Goal: Task Accomplishment & Management: Use online tool/utility

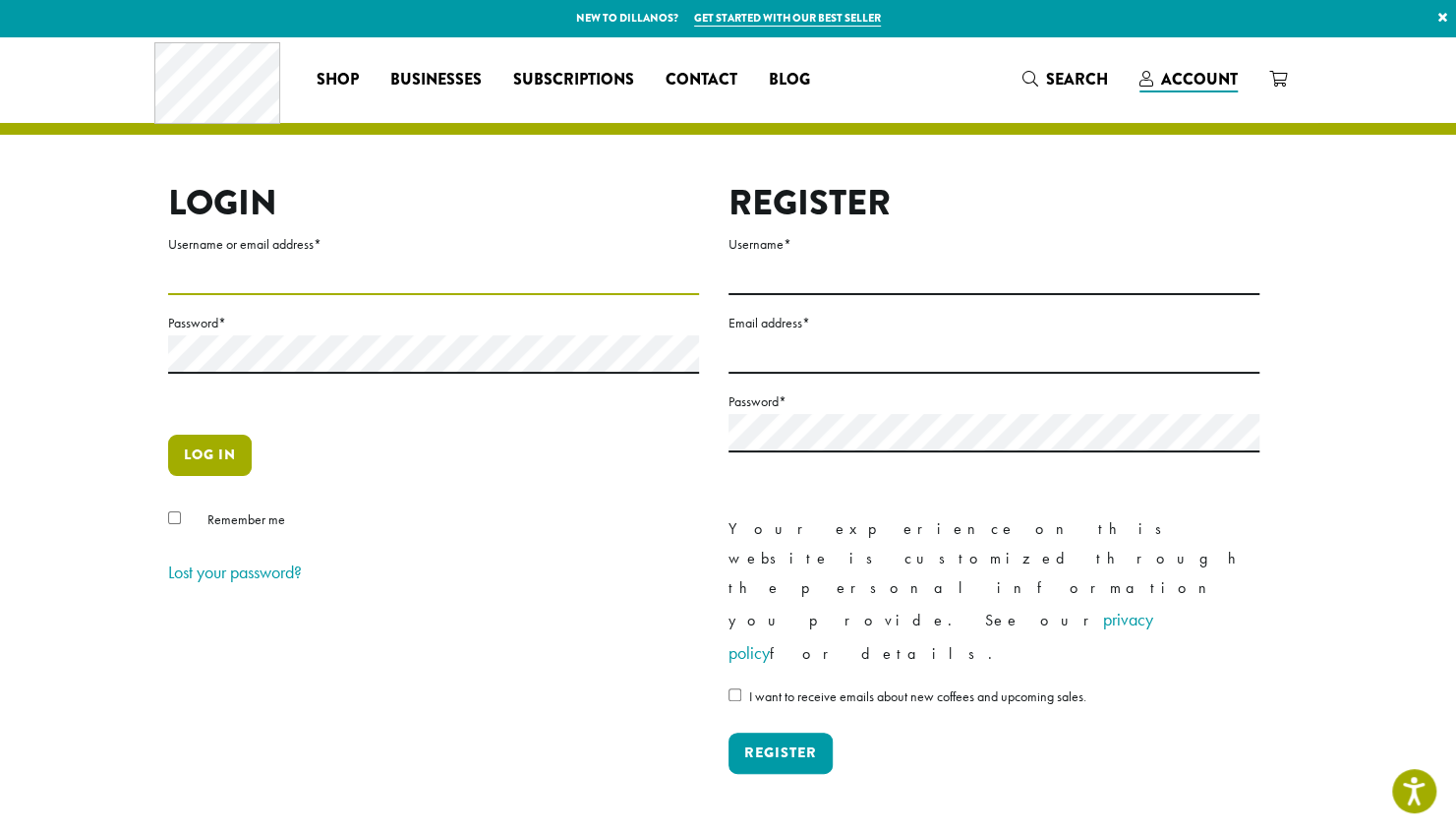
type input "**********"
click at [188, 451] on button "Log in" at bounding box center [210, 455] width 84 height 41
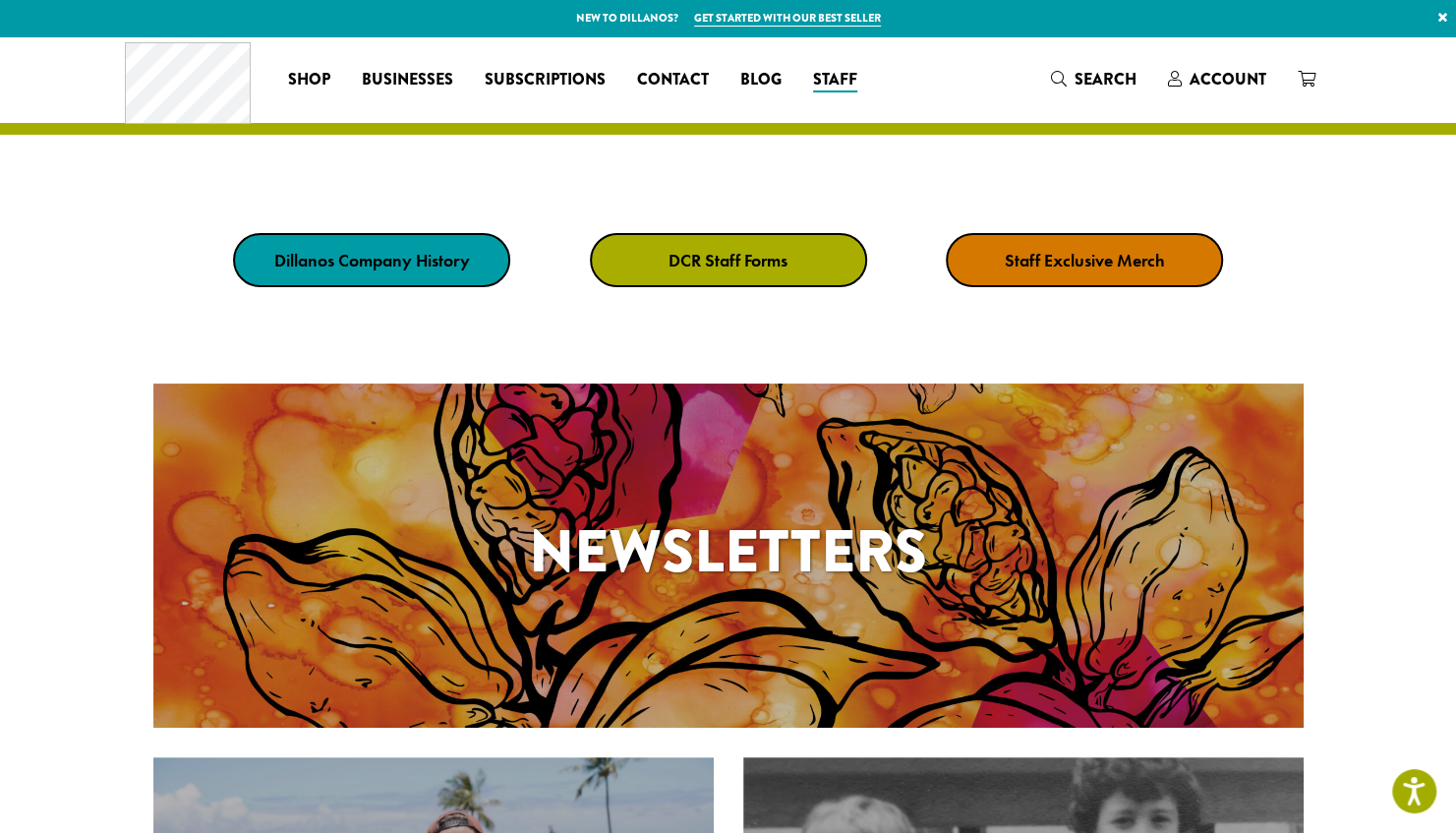
click at [767, 268] on strong "DCR Staff Forms" at bounding box center [728, 259] width 119 height 23
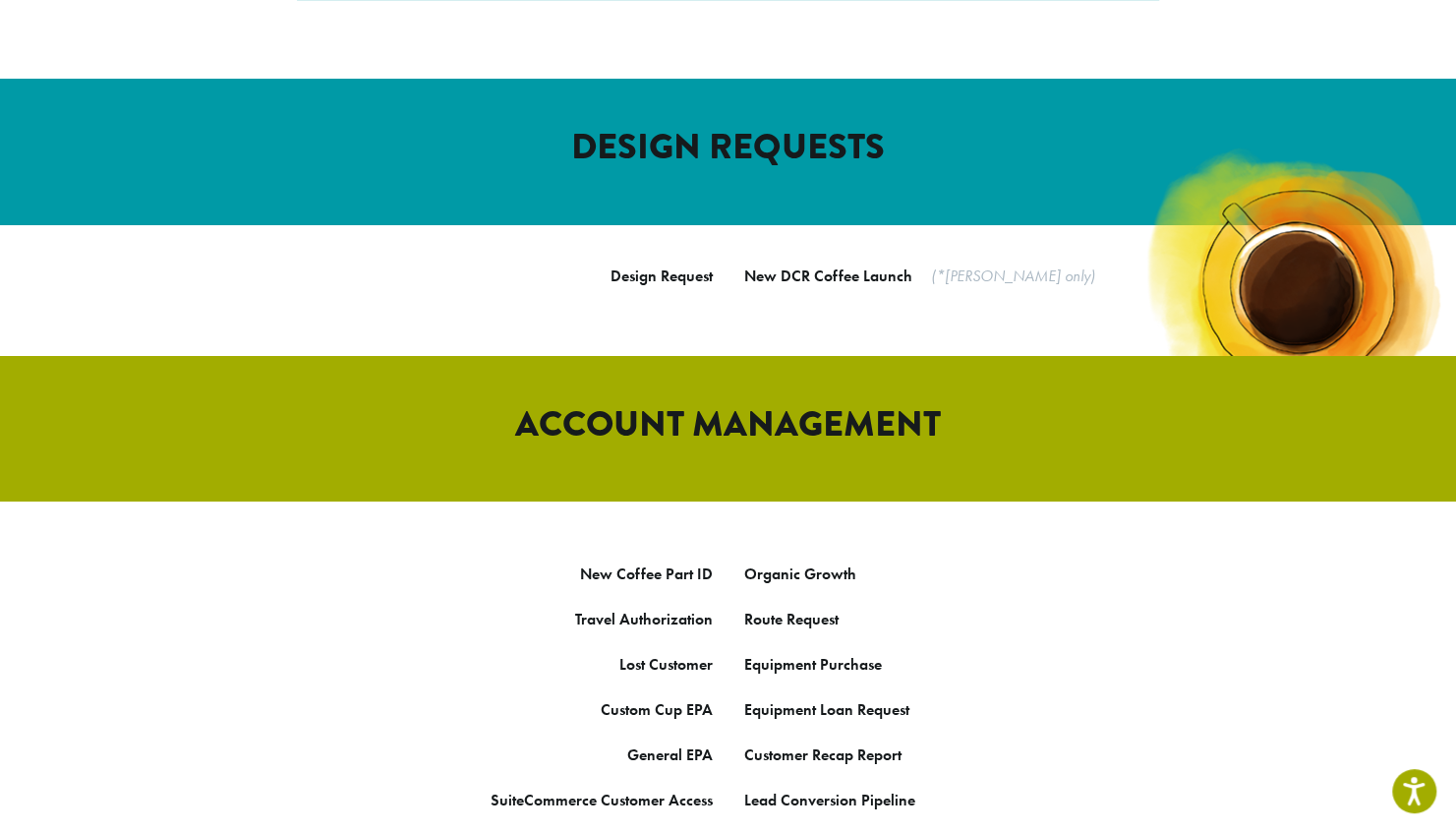
scroll to position [688, 0]
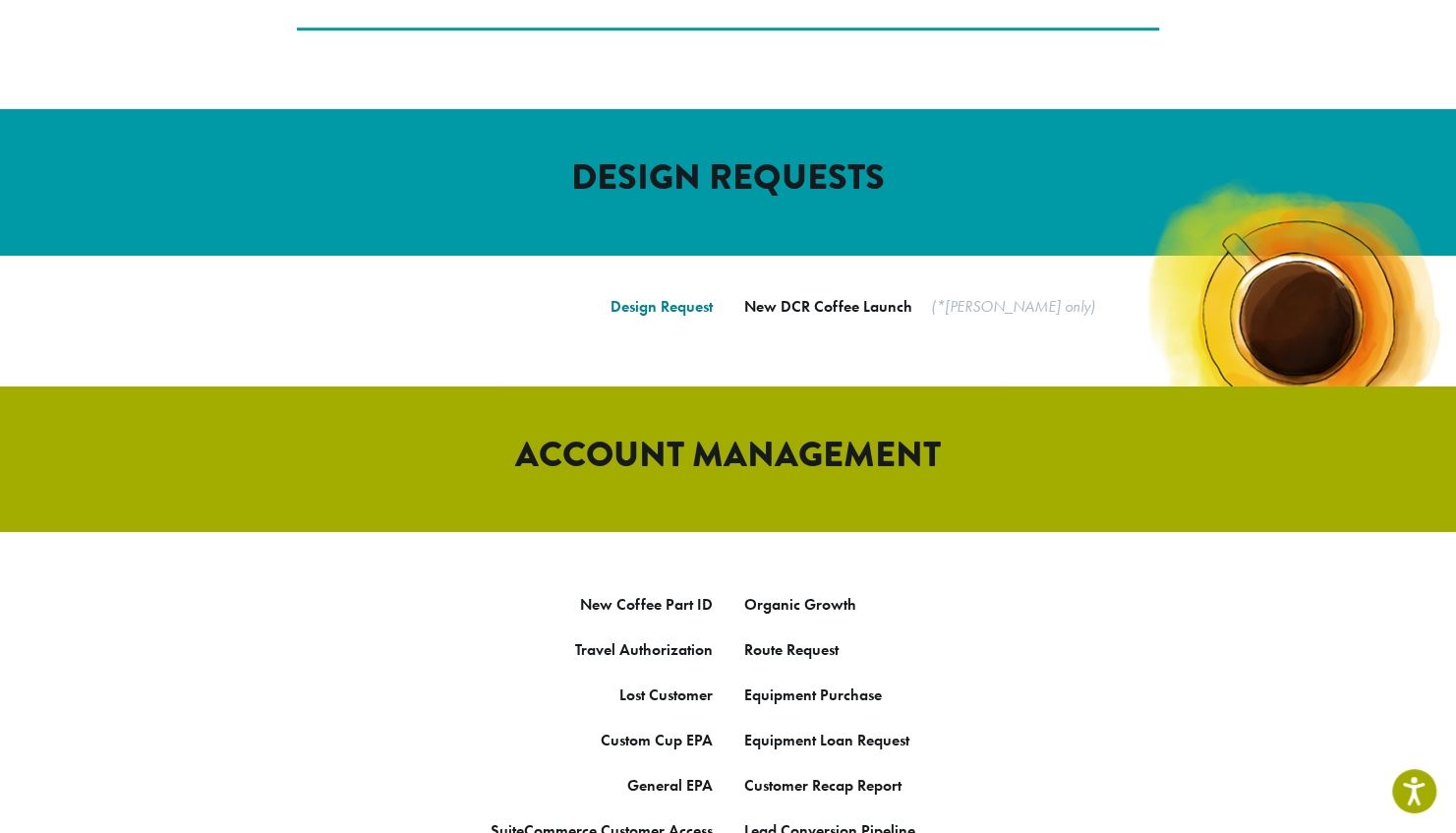
click at [627, 296] on link "Design Request" at bounding box center [661, 306] width 103 height 21
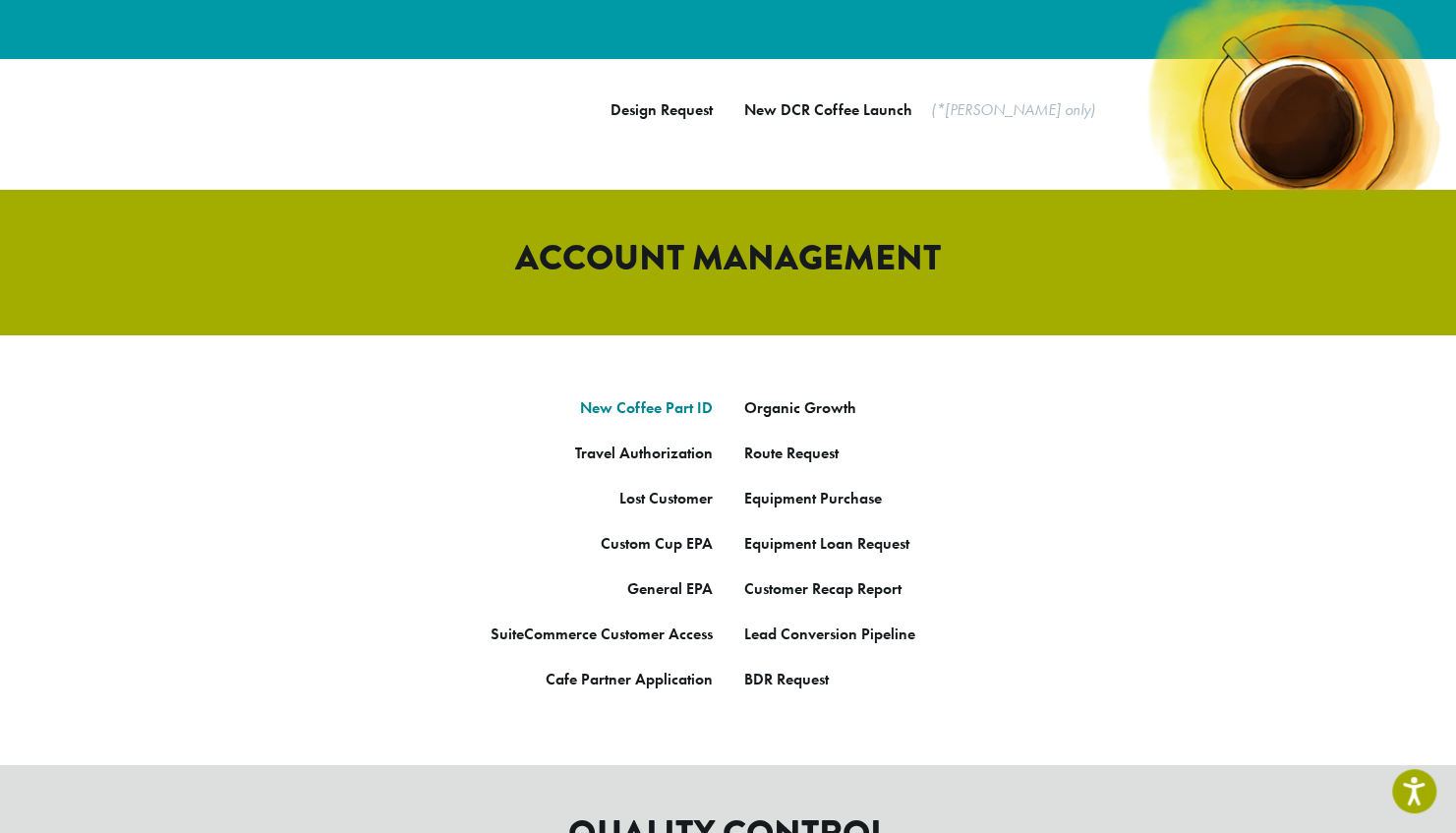
click at [659, 397] on link "New Coffee Part ID" at bounding box center [647, 407] width 133 height 21
